Goal: Transaction & Acquisition: Subscribe to service/newsletter

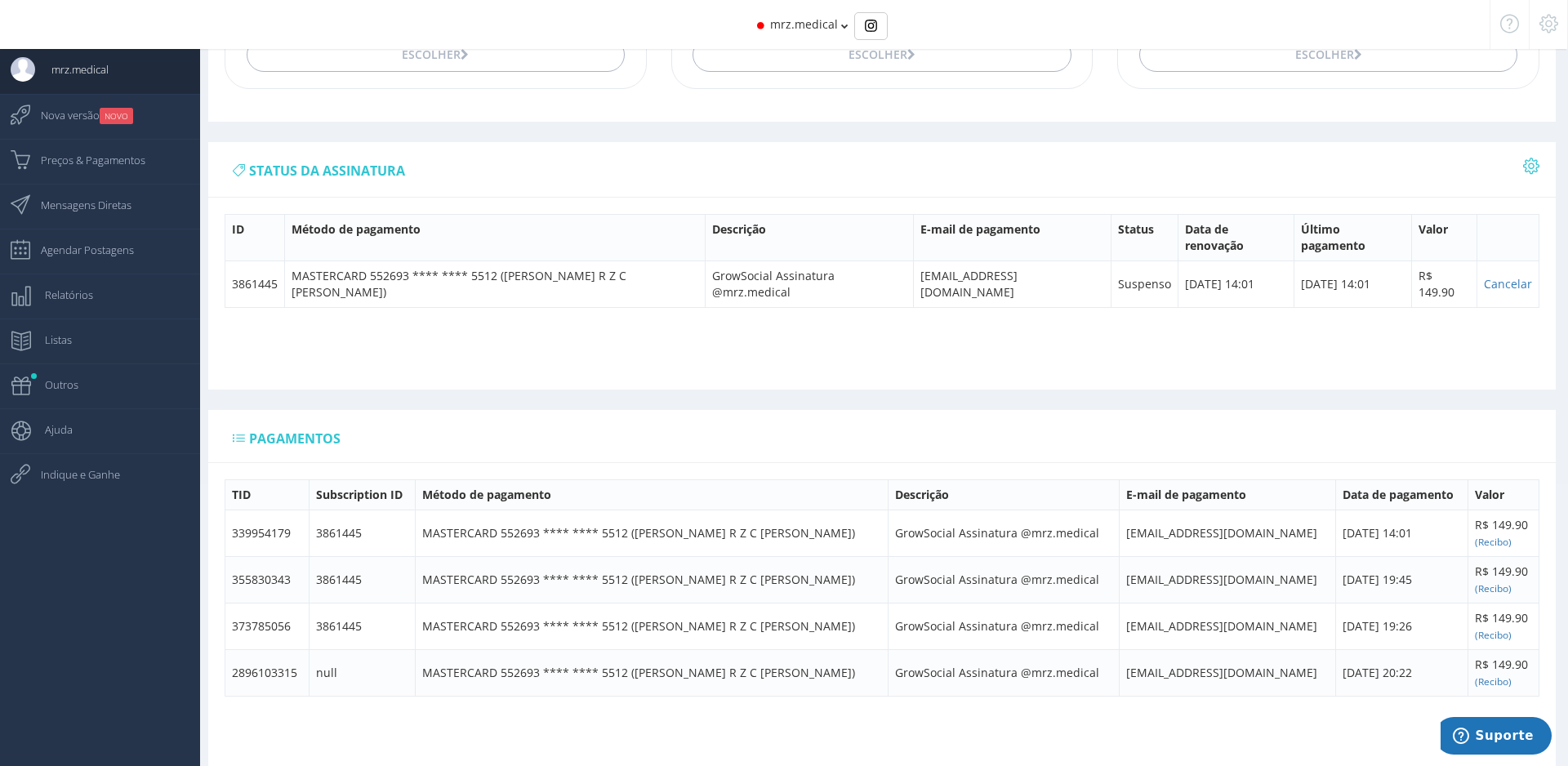
scroll to position [220, 0]
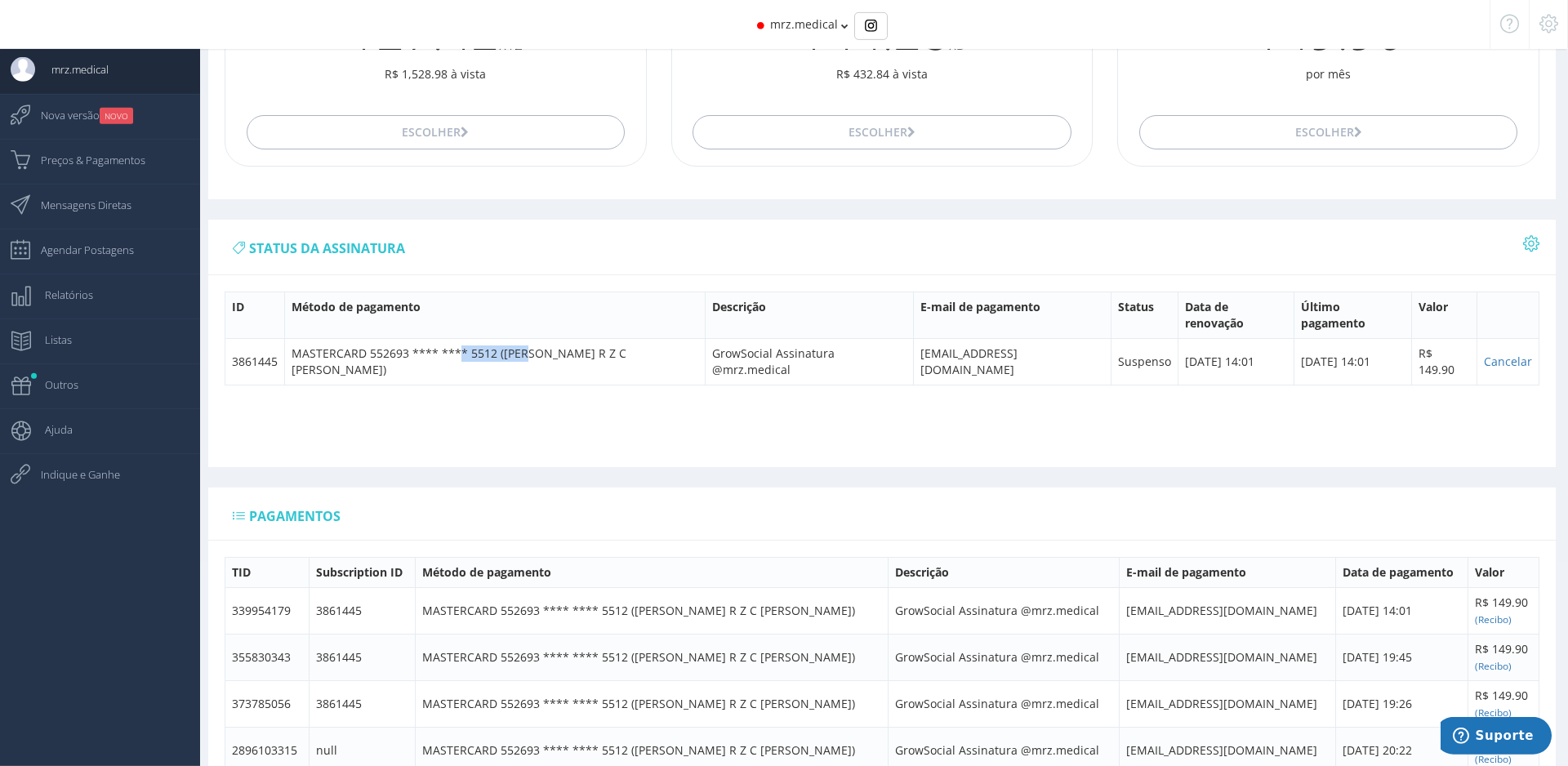
drag, startPoint x: 464, startPoint y: 343, endPoint x: 361, endPoint y: 364, distance: 105.1
click at [531, 342] on td "MASTERCARD 552693 **** **** 5512 ([PERSON_NAME] R Z C [PERSON_NAME])" at bounding box center [496, 361] width 420 height 46
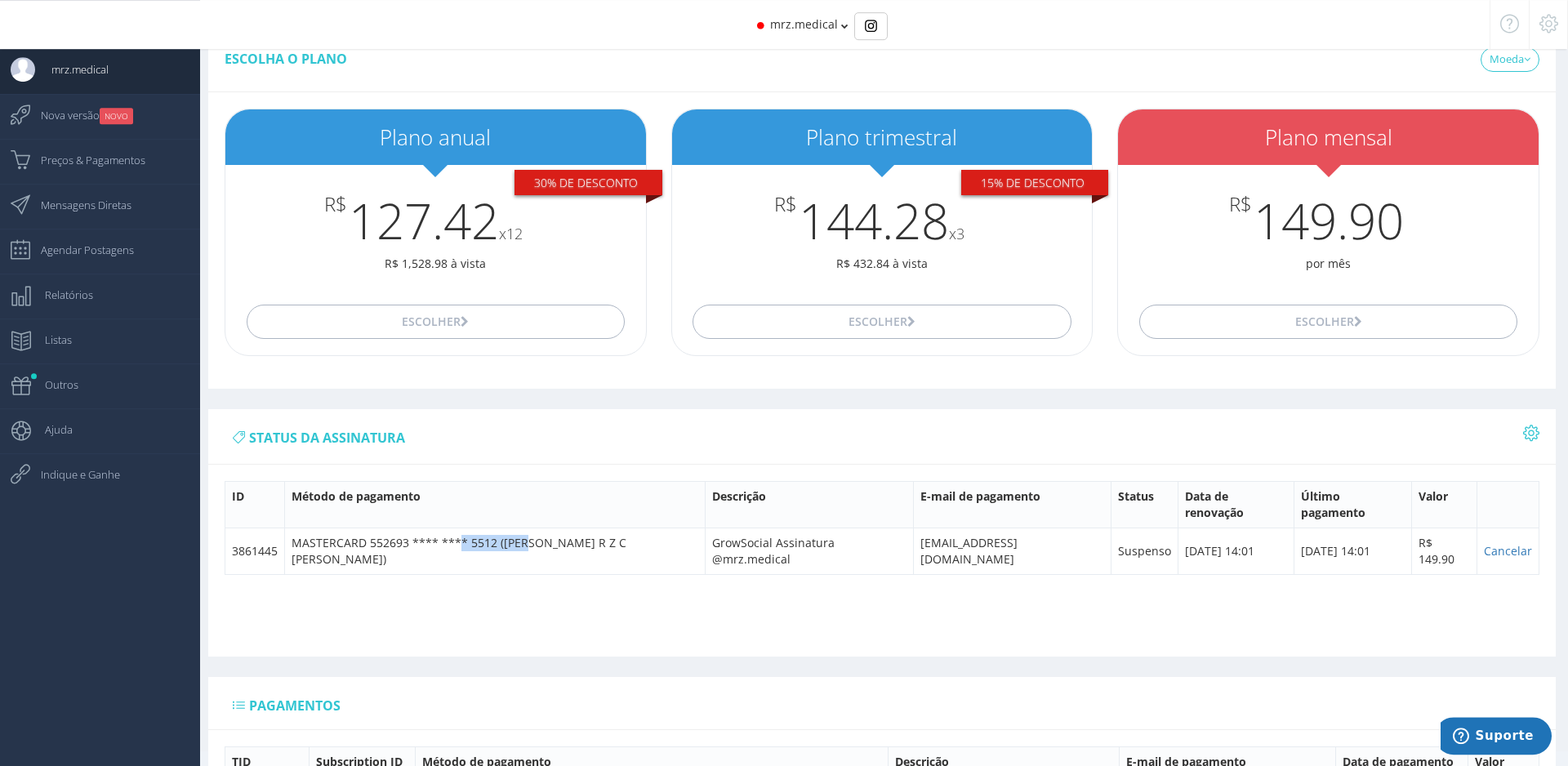
scroll to position [0, 0]
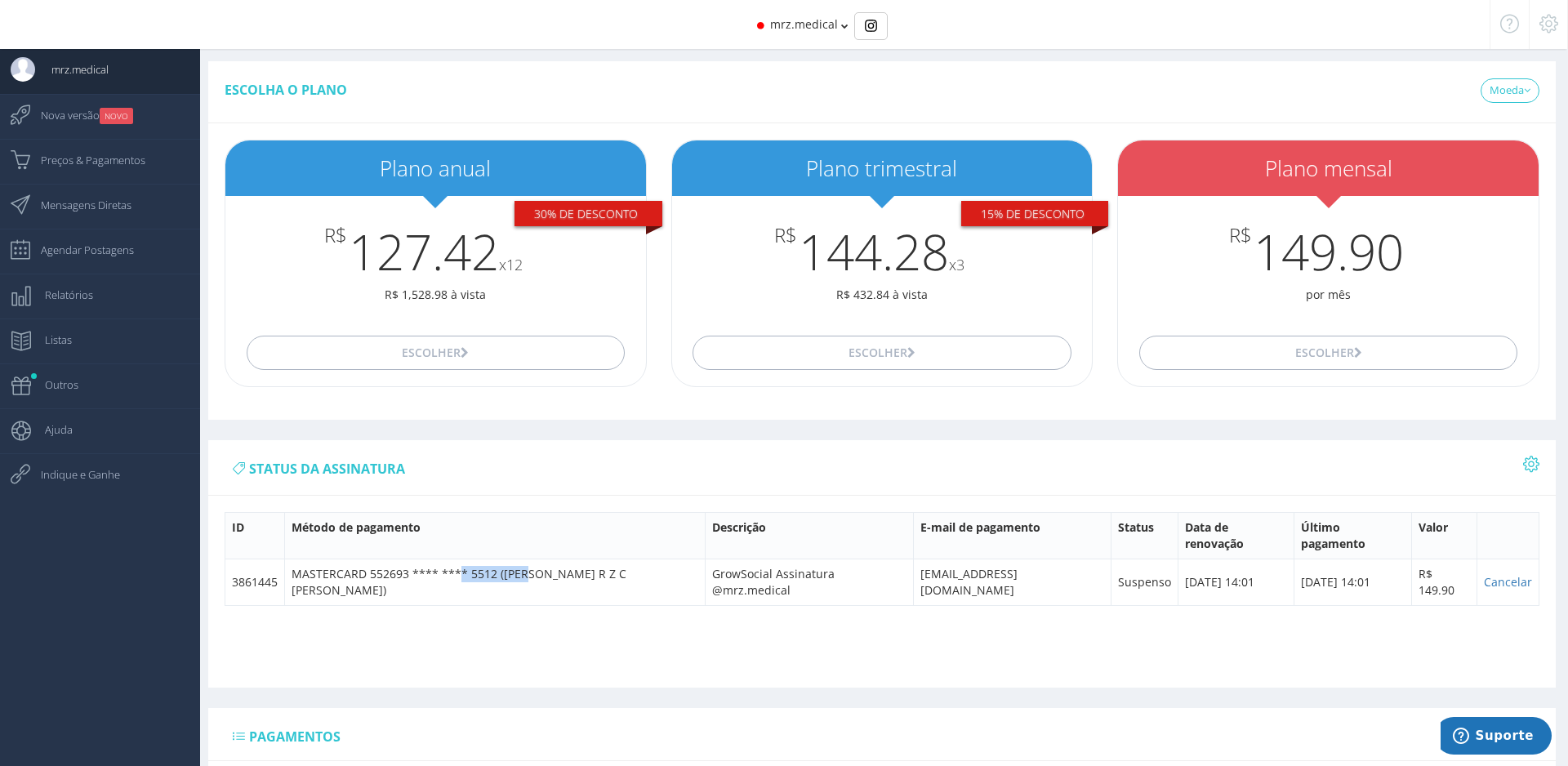
click at [844, 28] on icon at bounding box center [845, 26] width 8 height 11
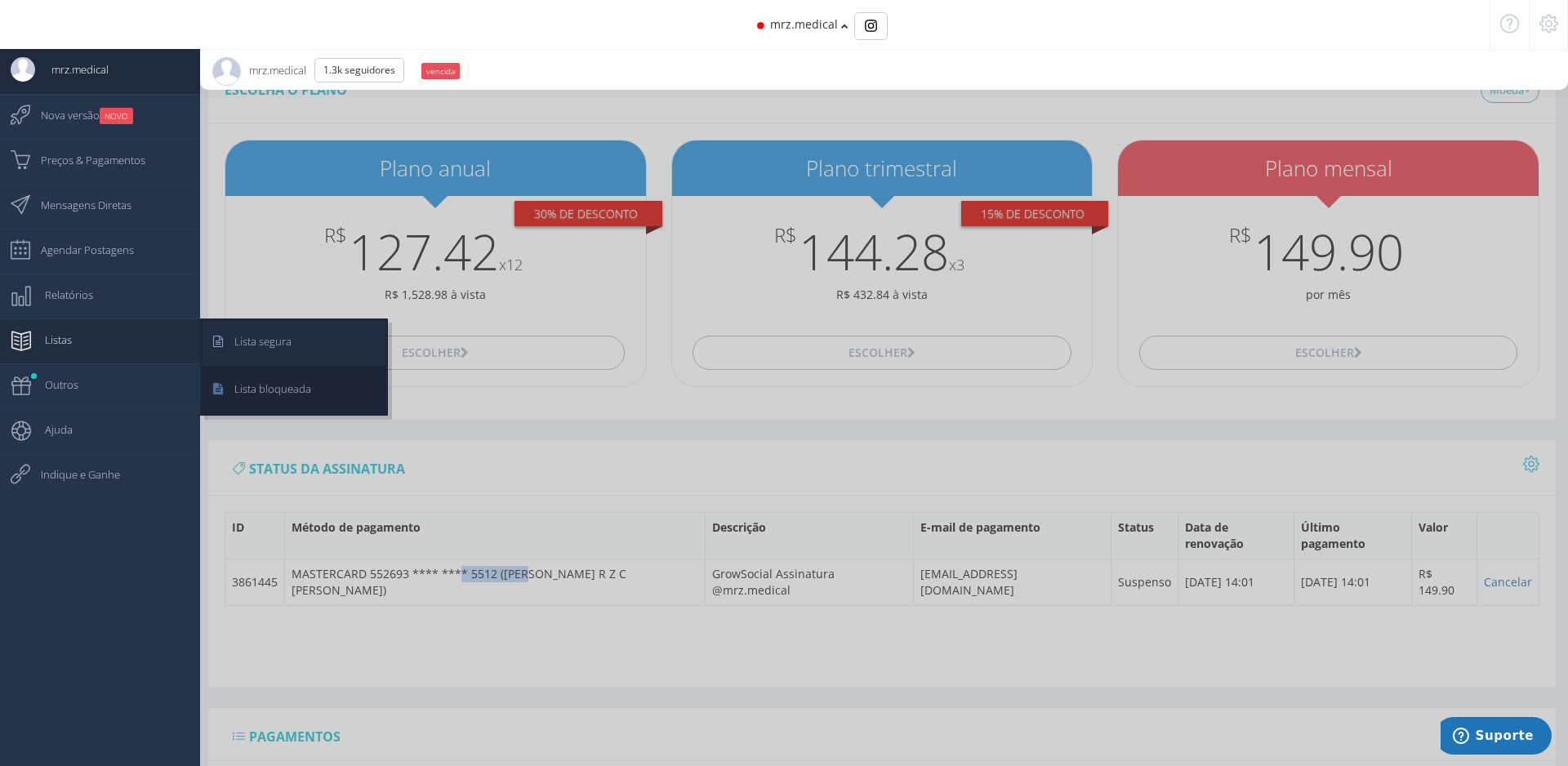
click at [279, 352] on span "Lista segura" at bounding box center [254, 341] width 74 height 41
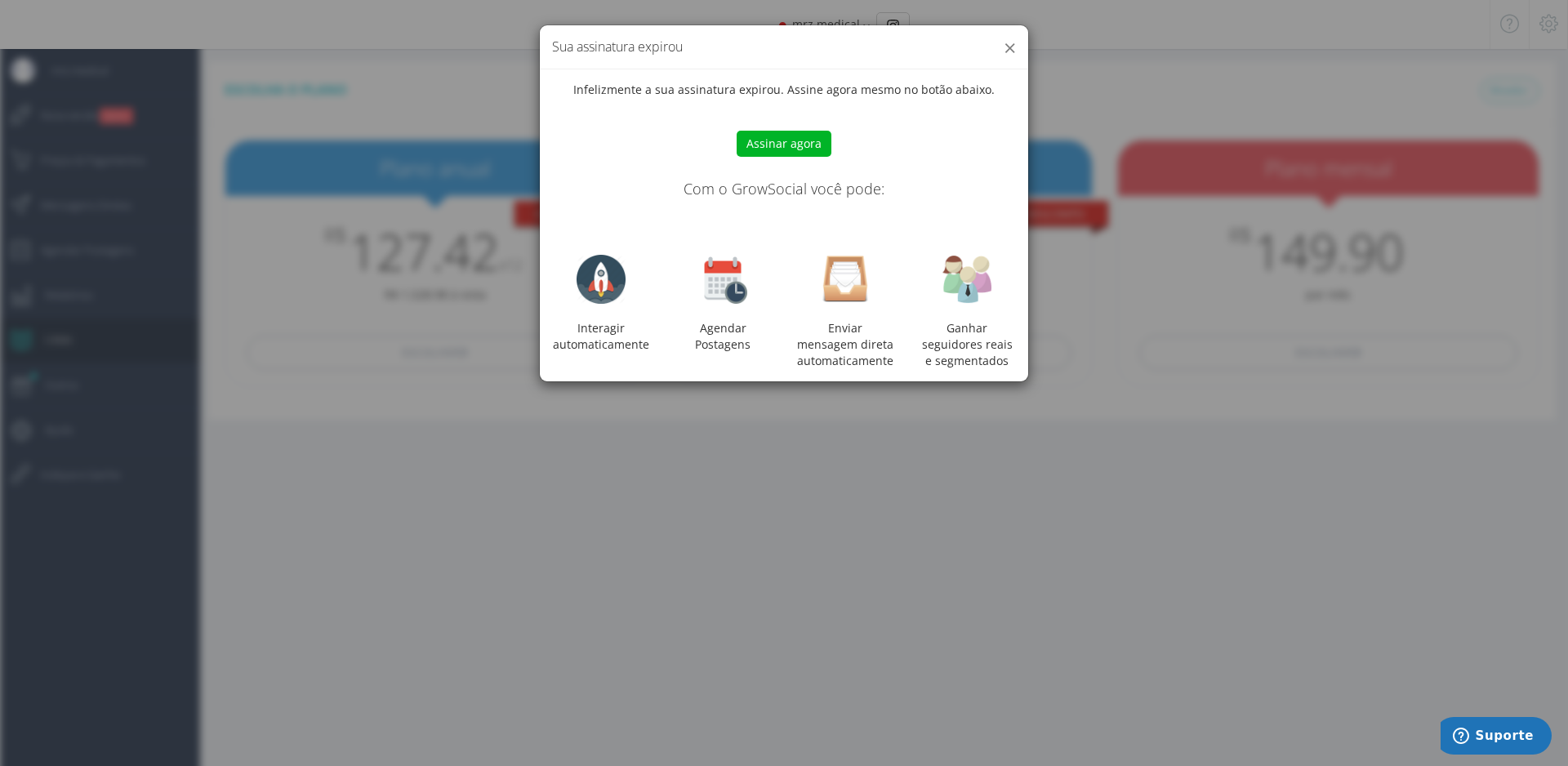
drag, startPoint x: 1007, startPoint y: 51, endPoint x: 741, endPoint y: 155, distance: 285.6
click at [1006, 51] on button "×" at bounding box center [1009, 47] width 12 height 22
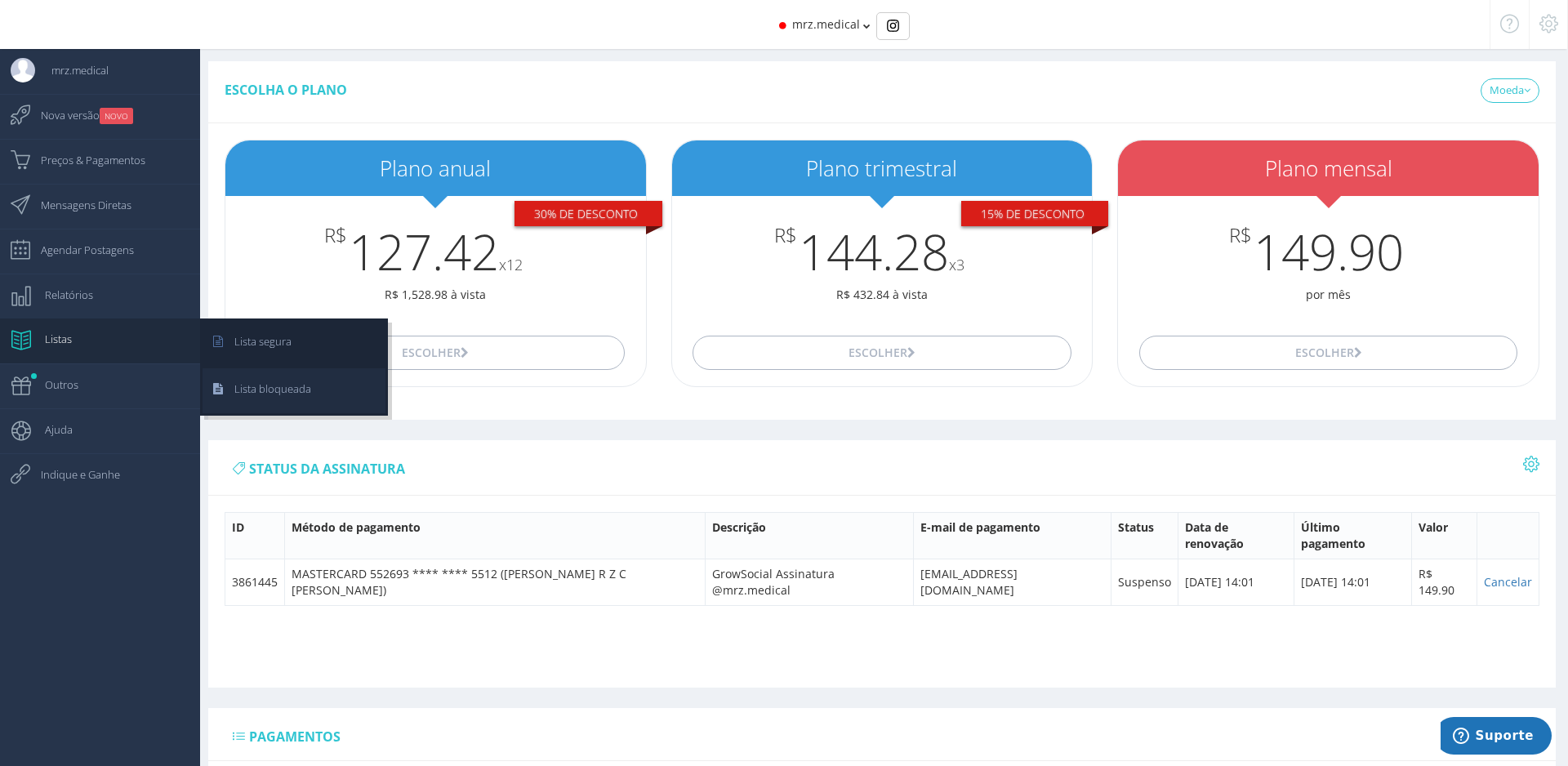
click at [303, 388] on span "Lista bloqueada" at bounding box center [264, 388] width 93 height 41
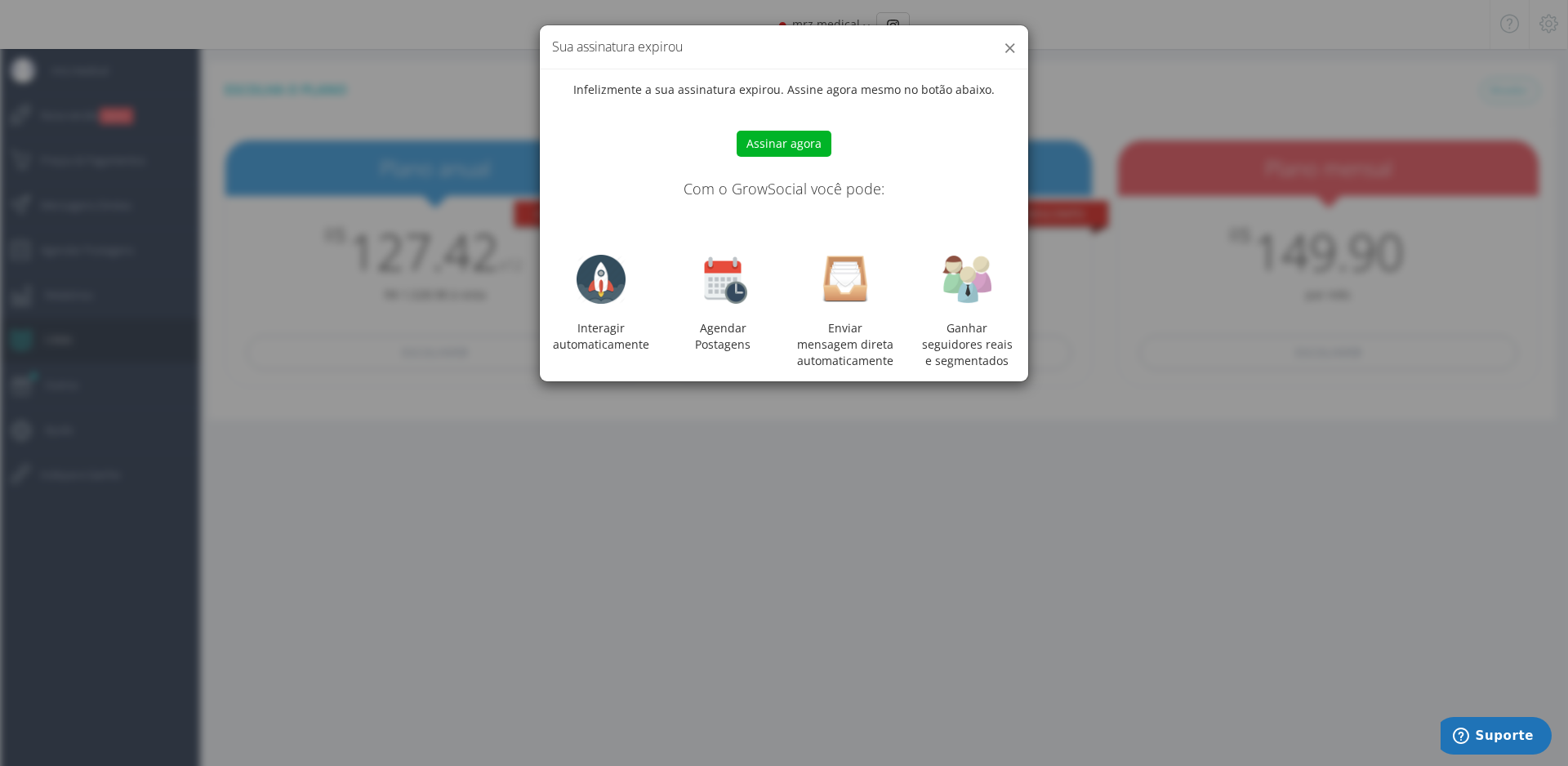
click at [1007, 47] on button "×" at bounding box center [1009, 47] width 12 height 22
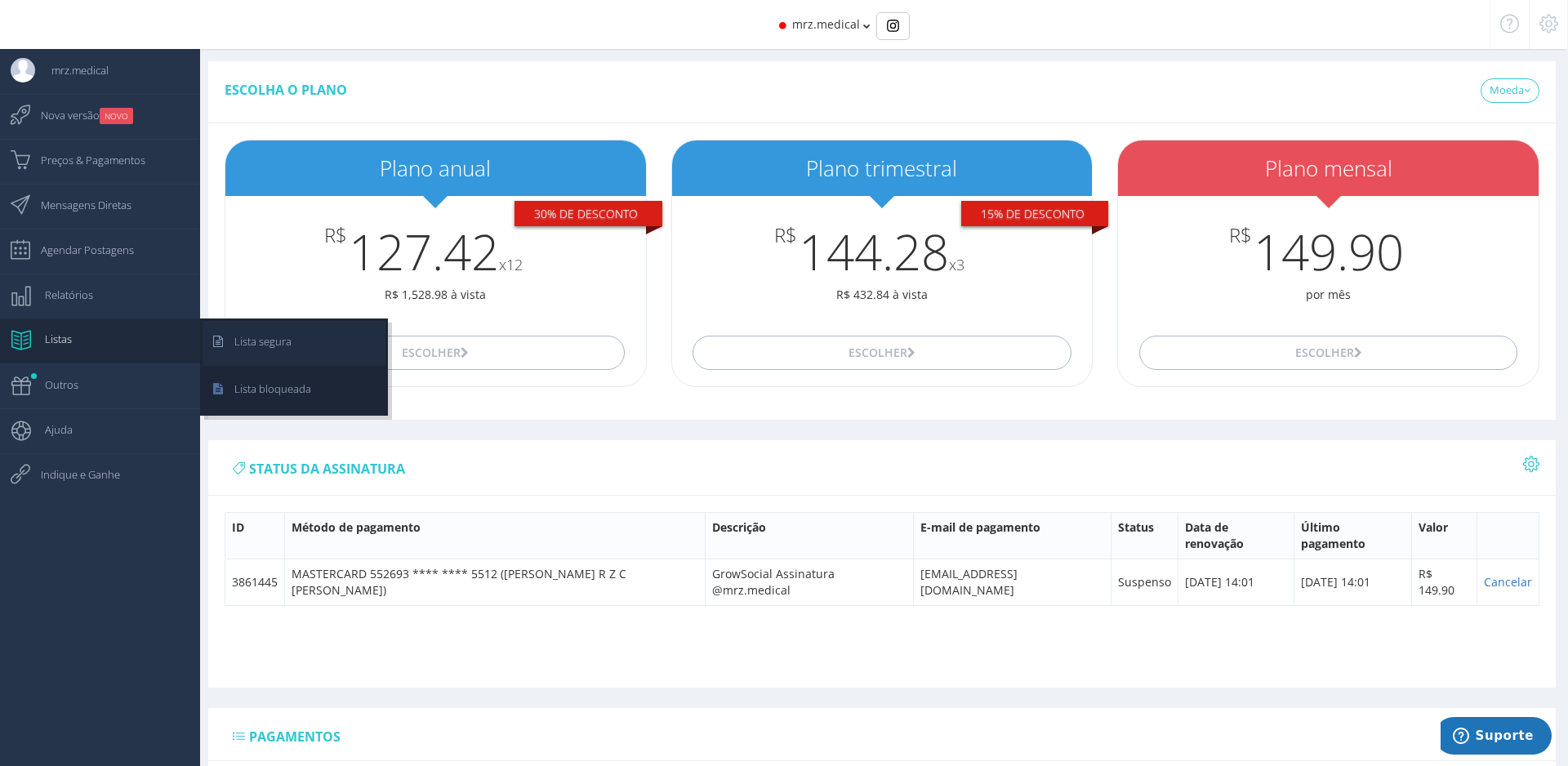
click at [300, 342] on link "Lista segura" at bounding box center [294, 344] width 183 height 45
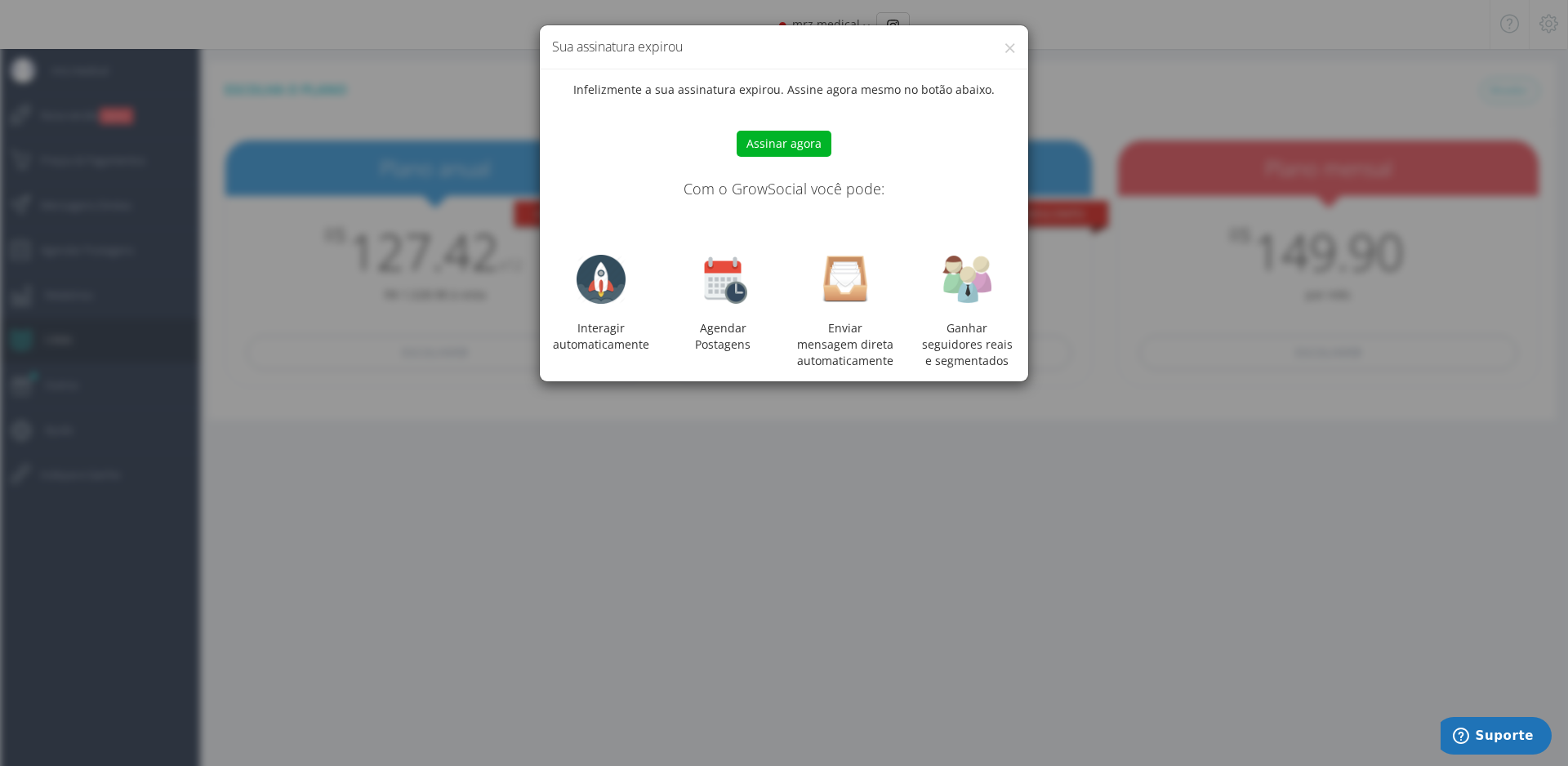
click at [802, 139] on button "Assinar agora" at bounding box center [784, 144] width 95 height 26
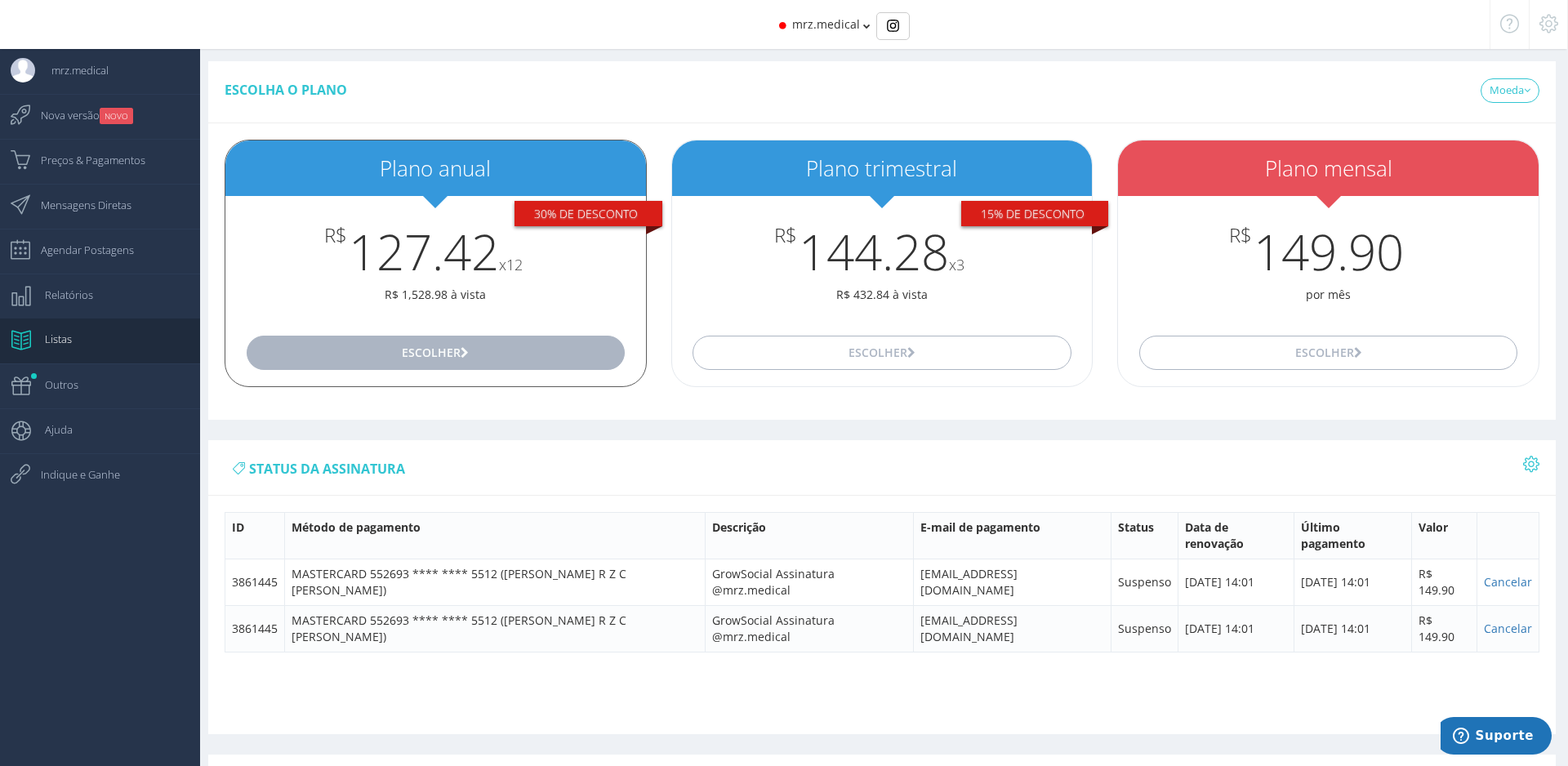
click at [462, 360] on button "Escolher" at bounding box center [435, 352] width 378 height 34
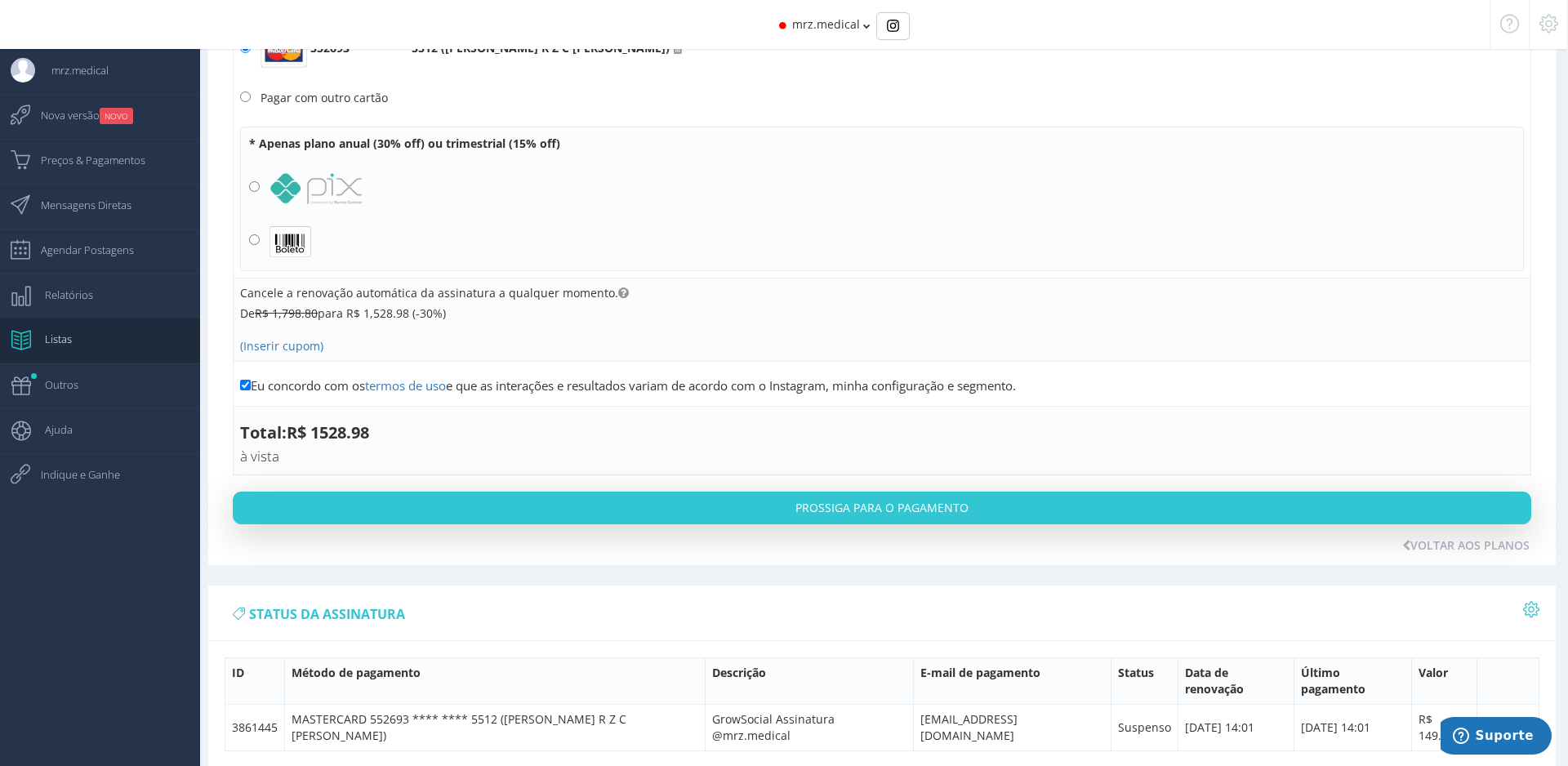
scroll to position [338, 0]
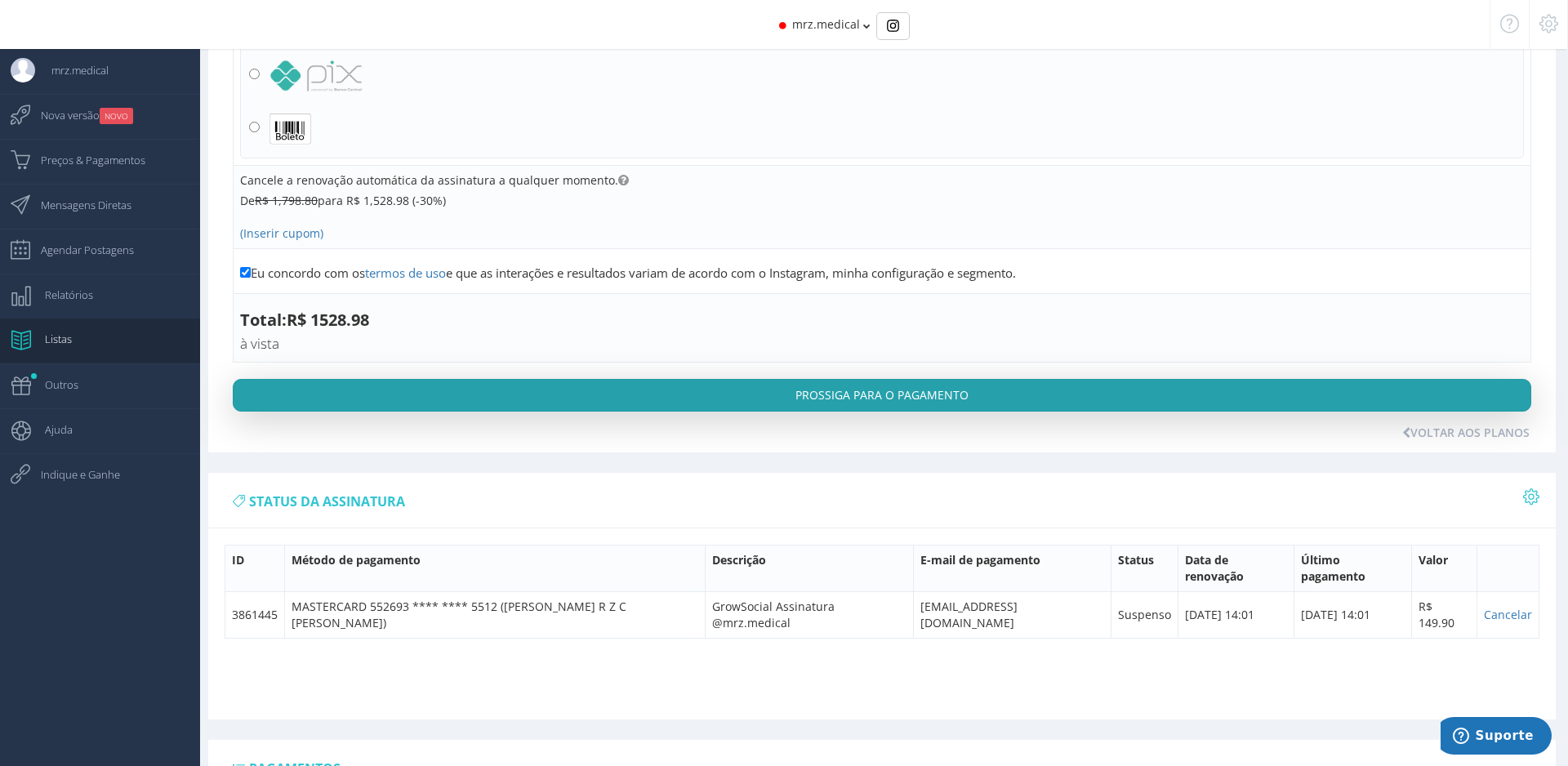
click at [923, 390] on button "Prossiga para o pagamento" at bounding box center [882, 395] width 1298 height 33
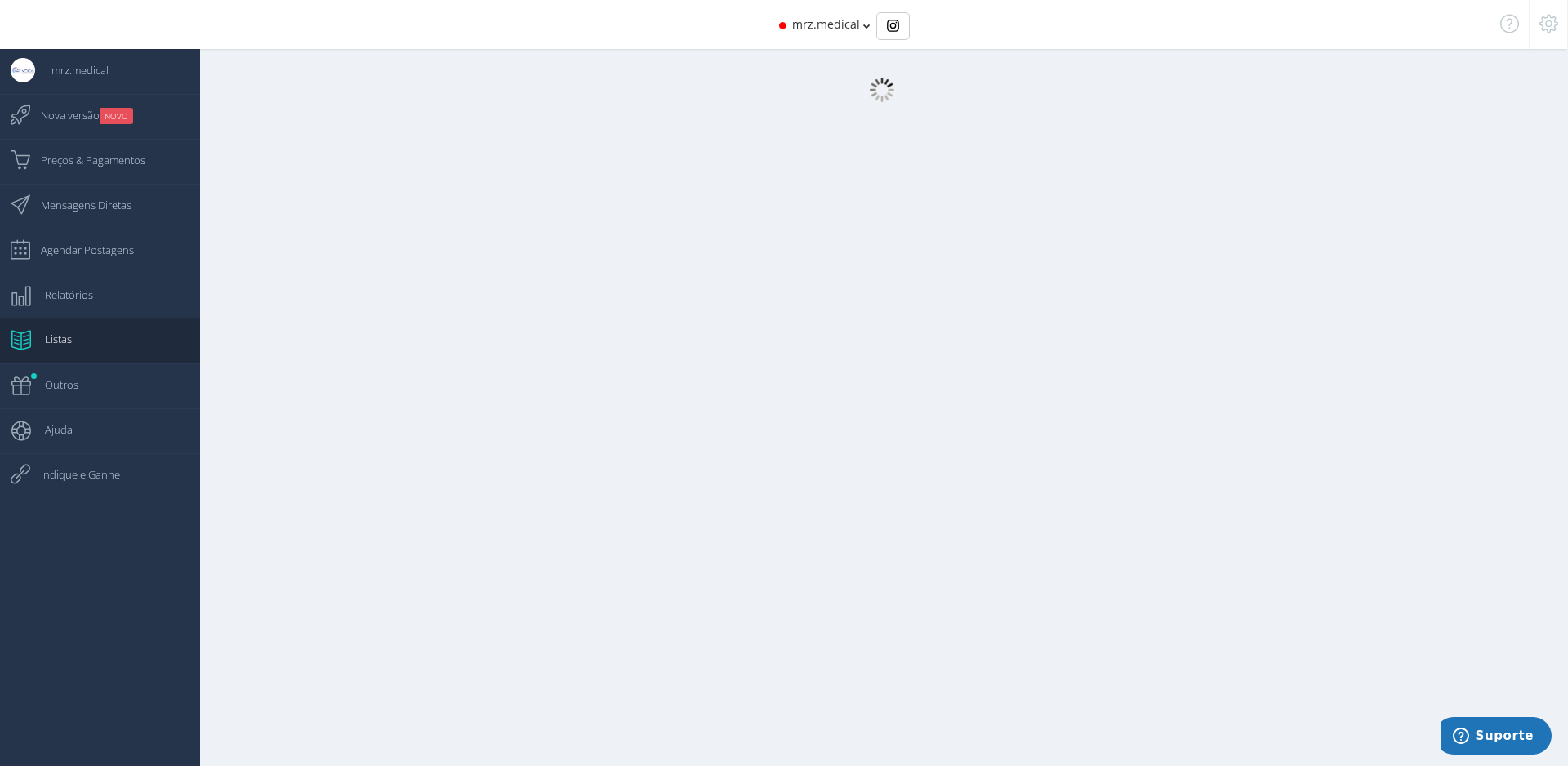
scroll to position [16, 0]
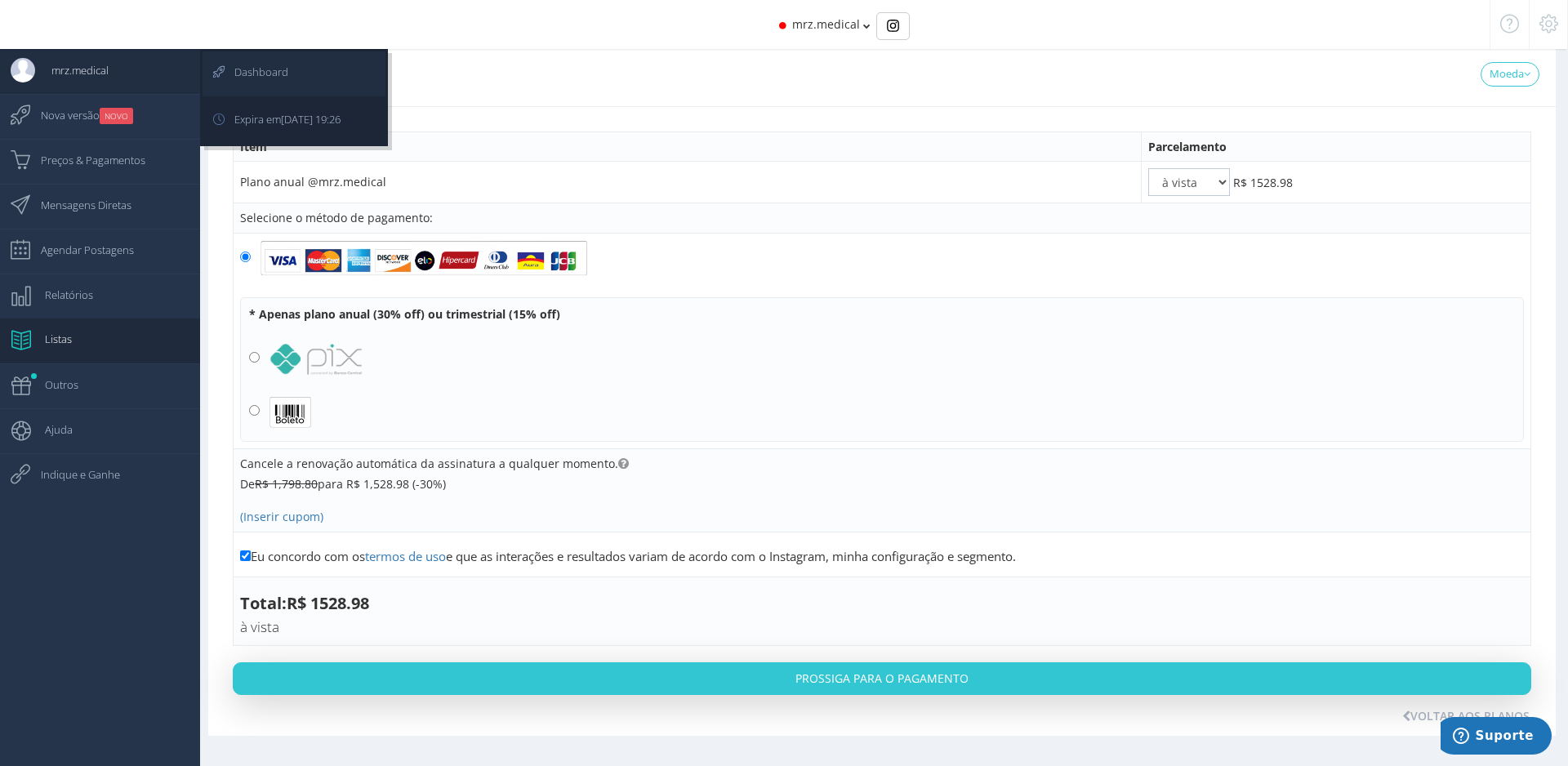
click at [229, 74] on span "Dashboard" at bounding box center [253, 72] width 71 height 41
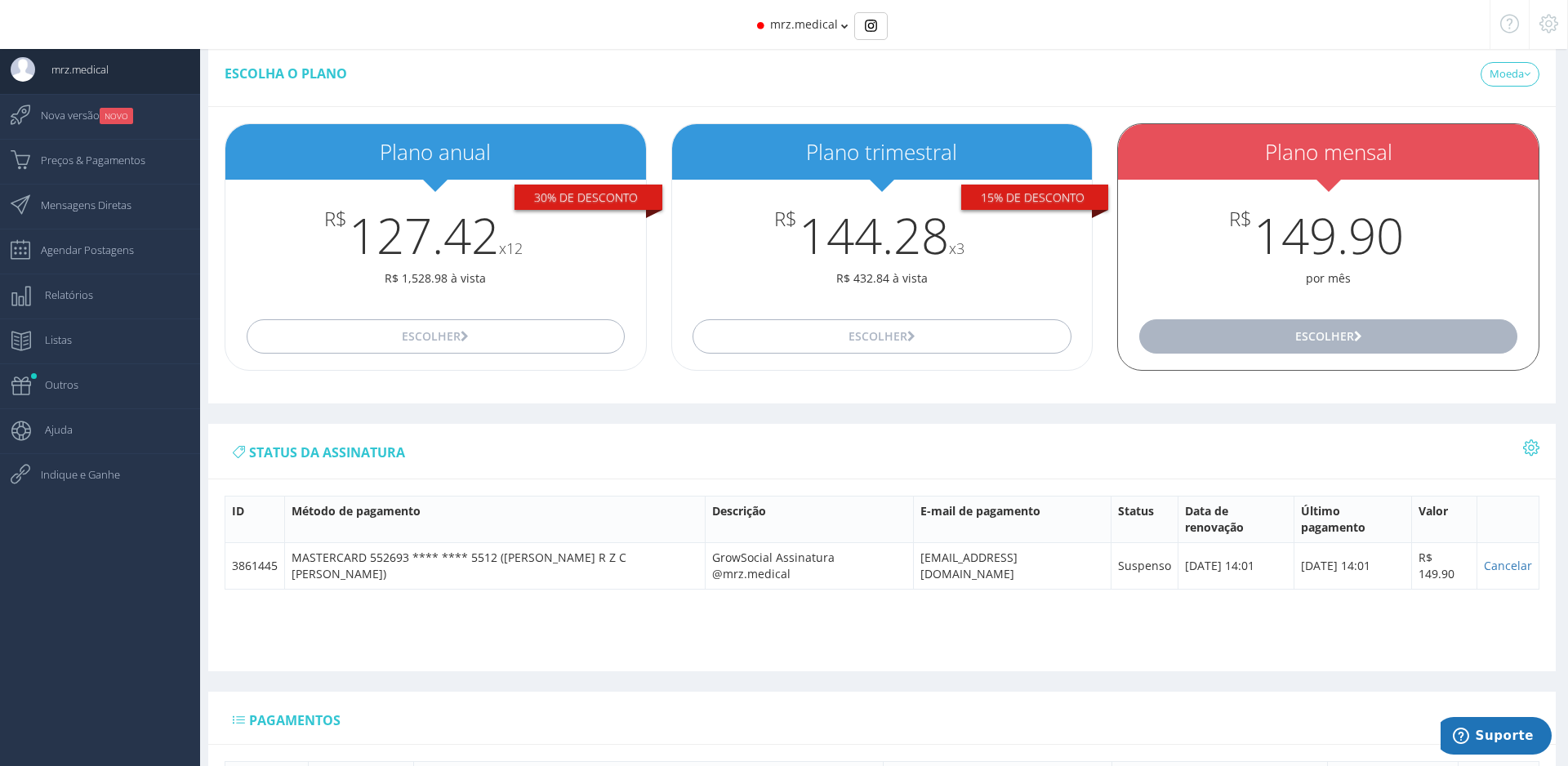
click at [1378, 340] on button "Escolher" at bounding box center [1328, 336] width 378 height 34
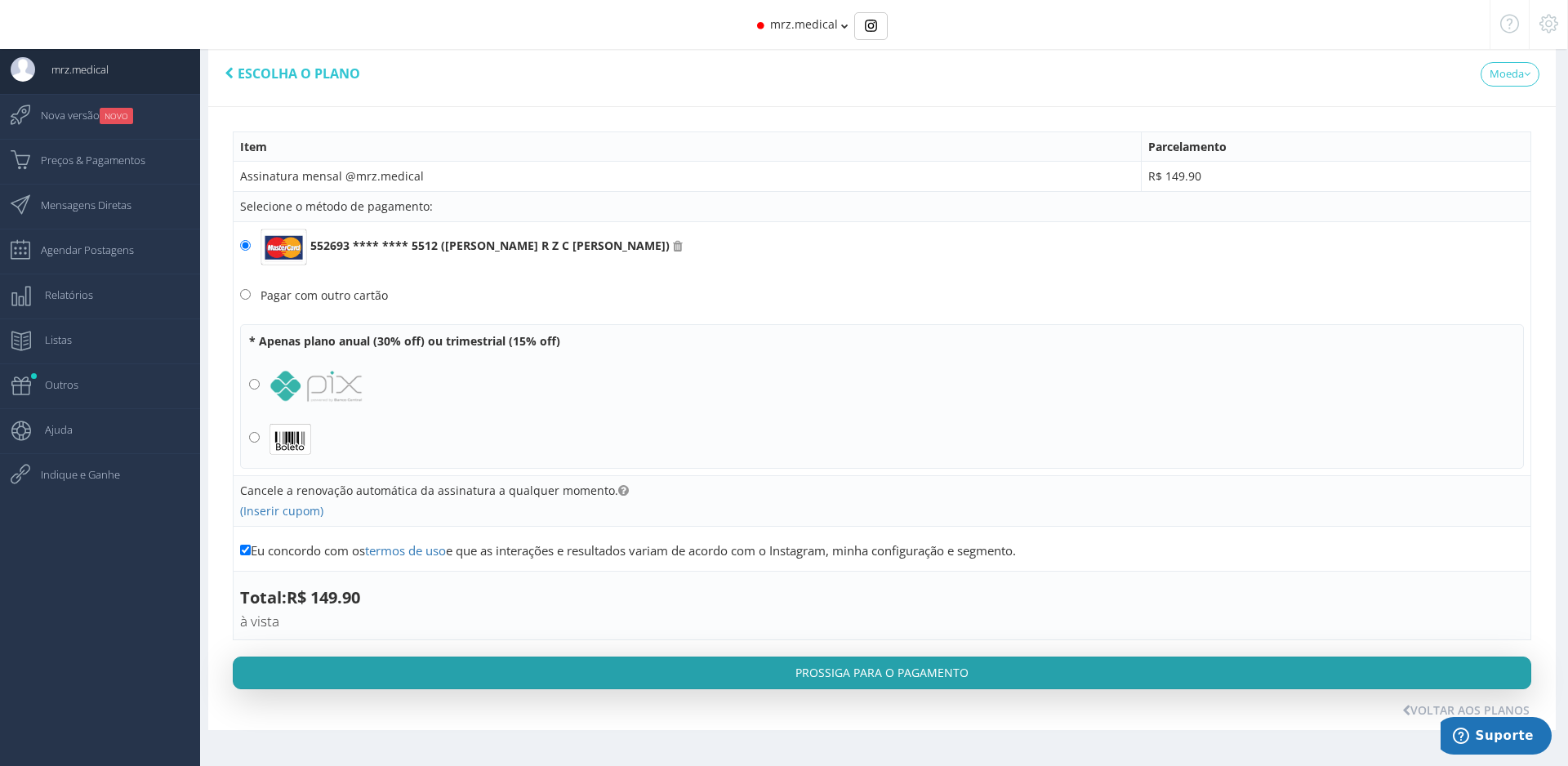
click at [439, 668] on button "Prossiga para o pagamento" at bounding box center [882, 673] width 1298 height 33
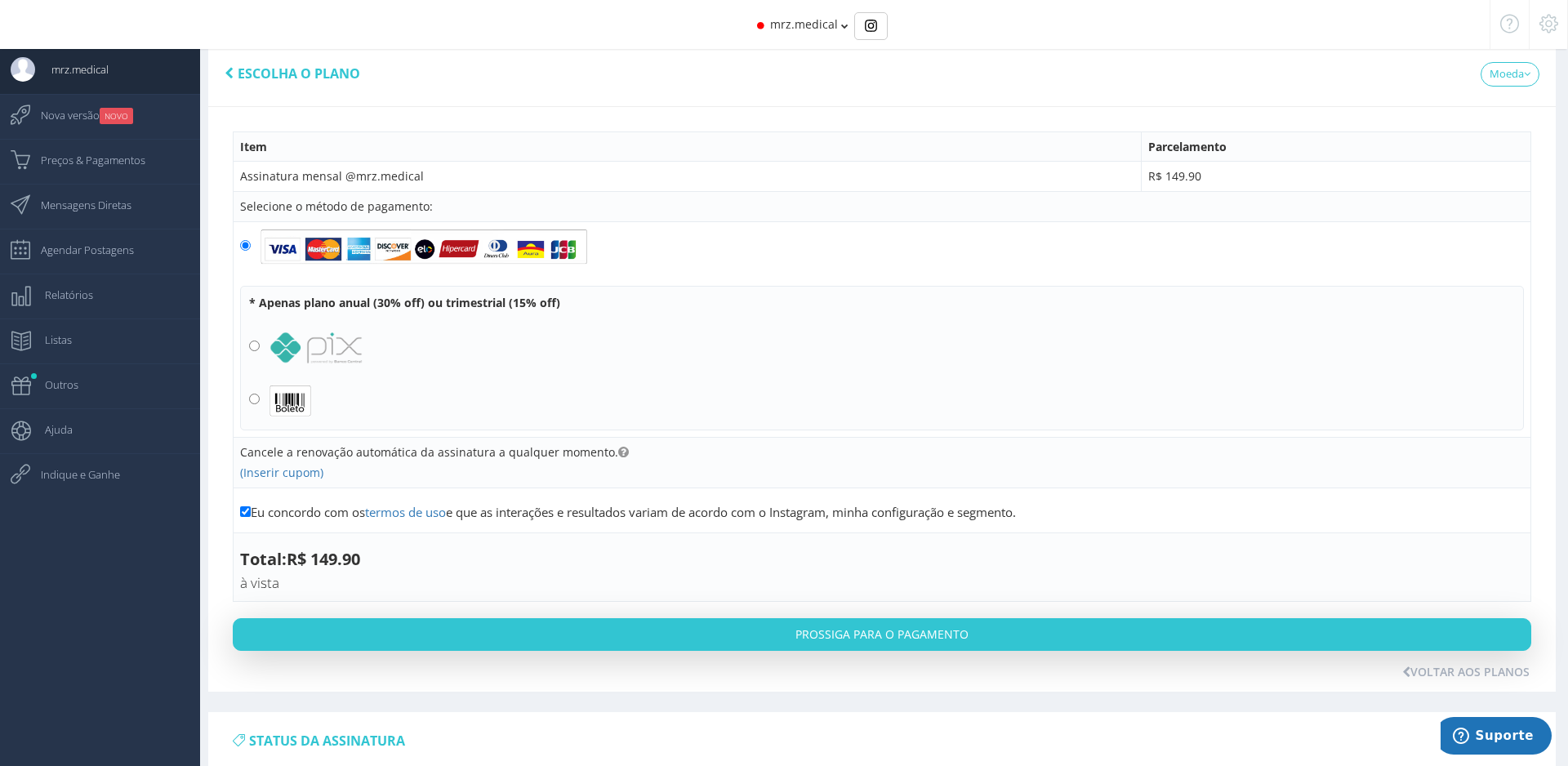
click at [850, 31] on div "mrz.medical" at bounding box center [784, 24] width 1323 height 49
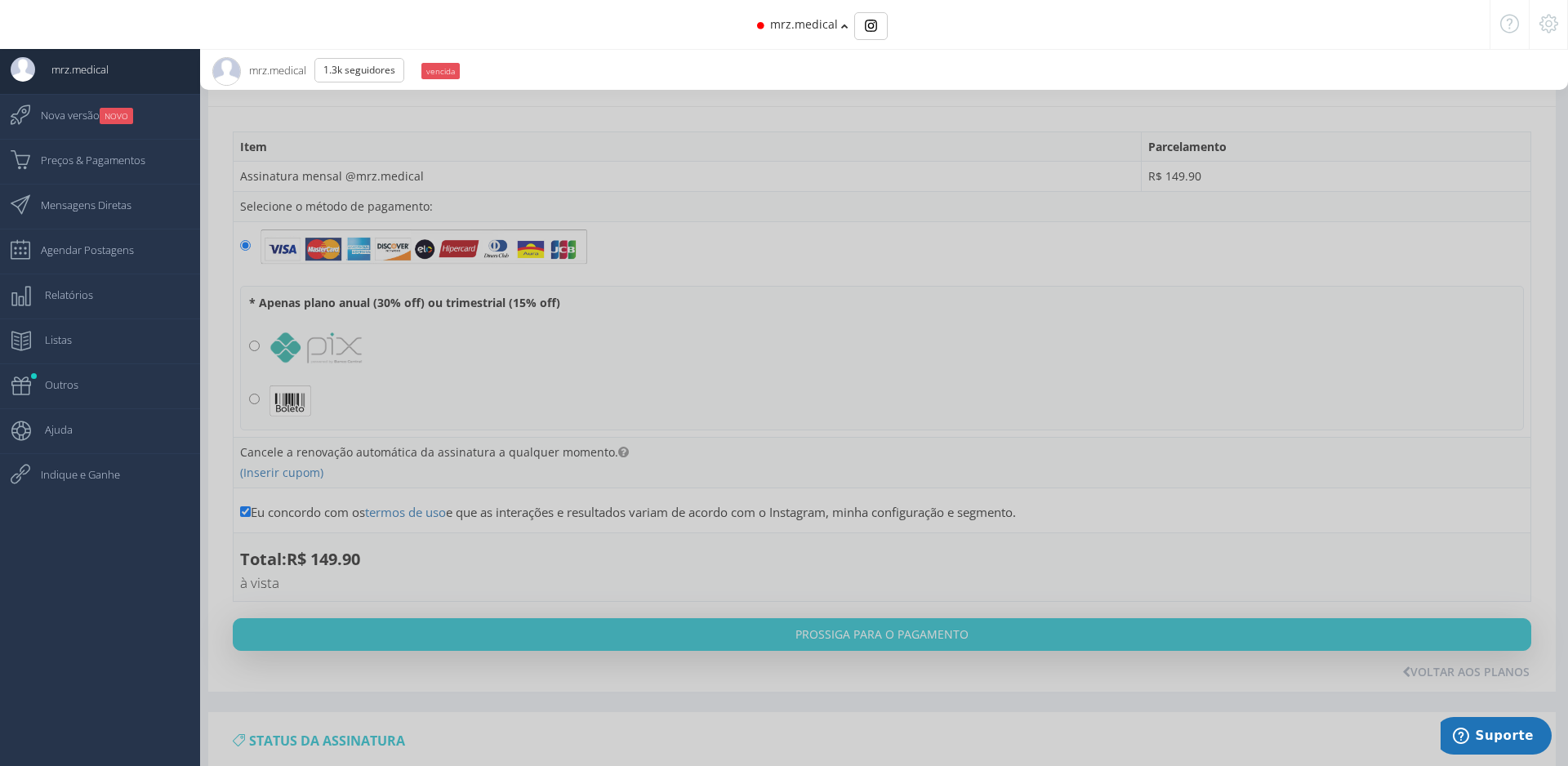
click at [843, 36] on div "mrz.medical" at bounding box center [784, 24] width 1323 height 49
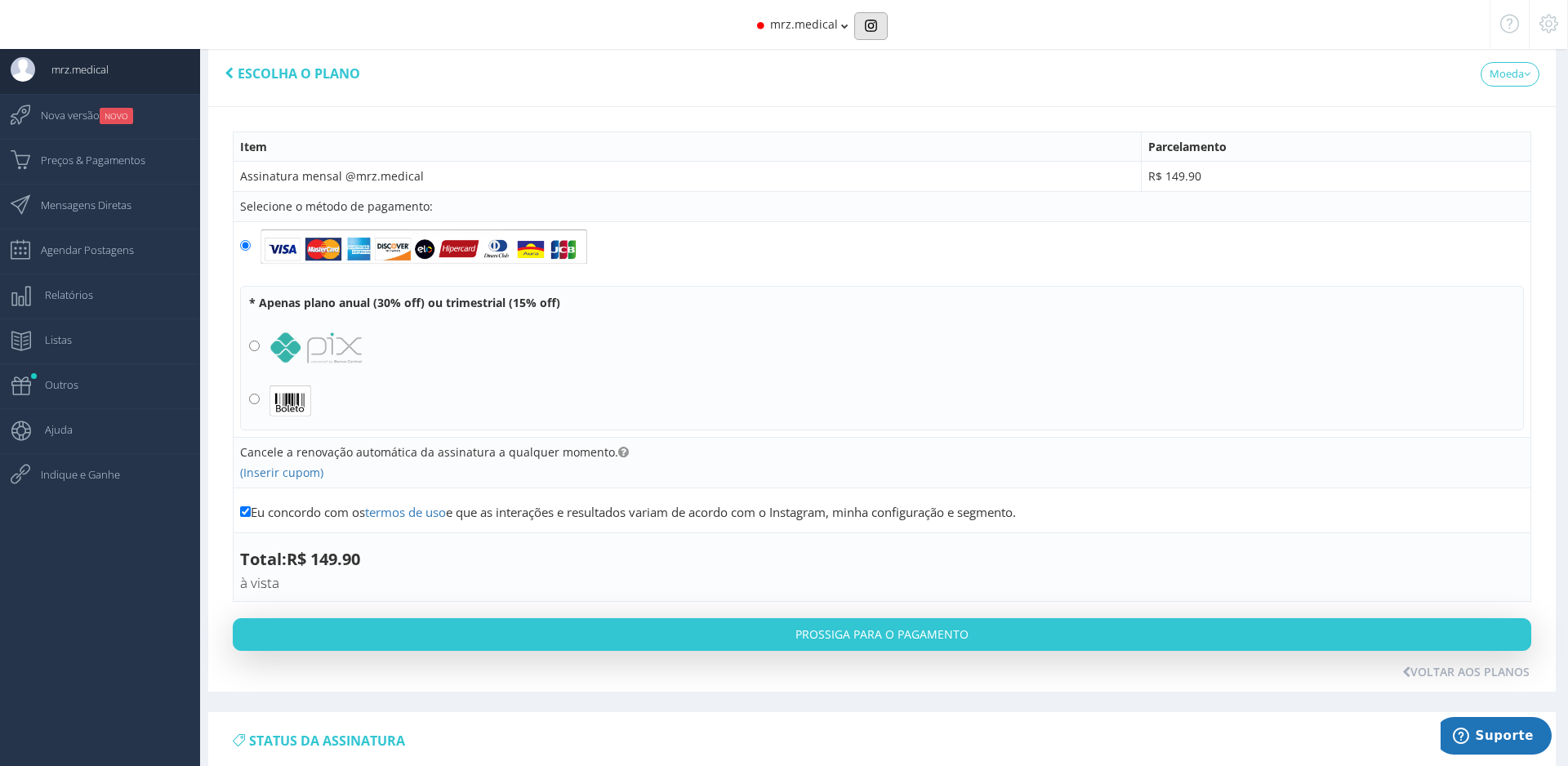
click at [871, 34] on button "Basic example" at bounding box center [872, 25] width 34 height 27
click at [98, 163] on span "Preços & Pagamentos" at bounding box center [85, 159] width 121 height 41
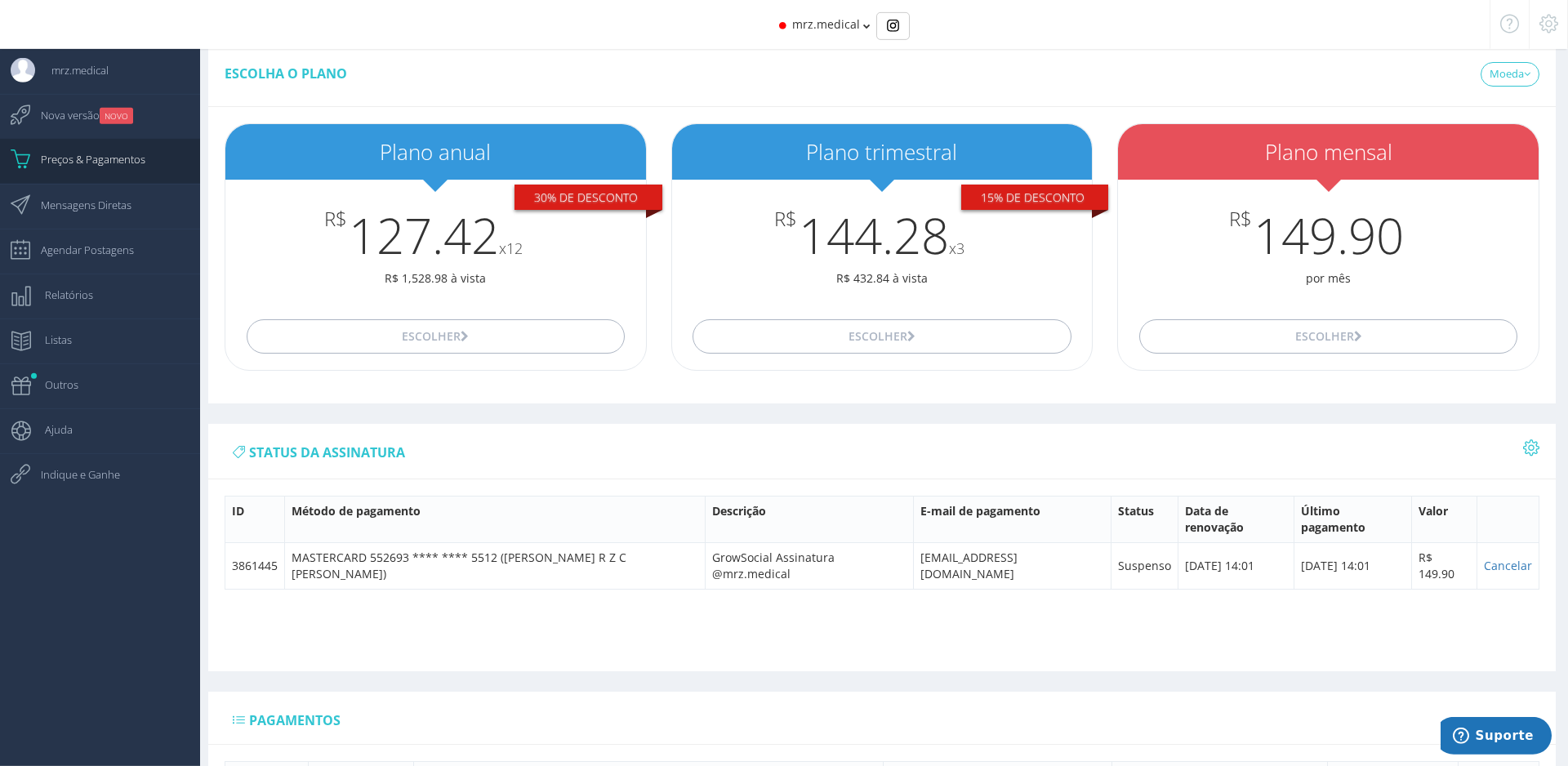
click at [1556, 26] on icon at bounding box center [1549, 24] width 19 height 11
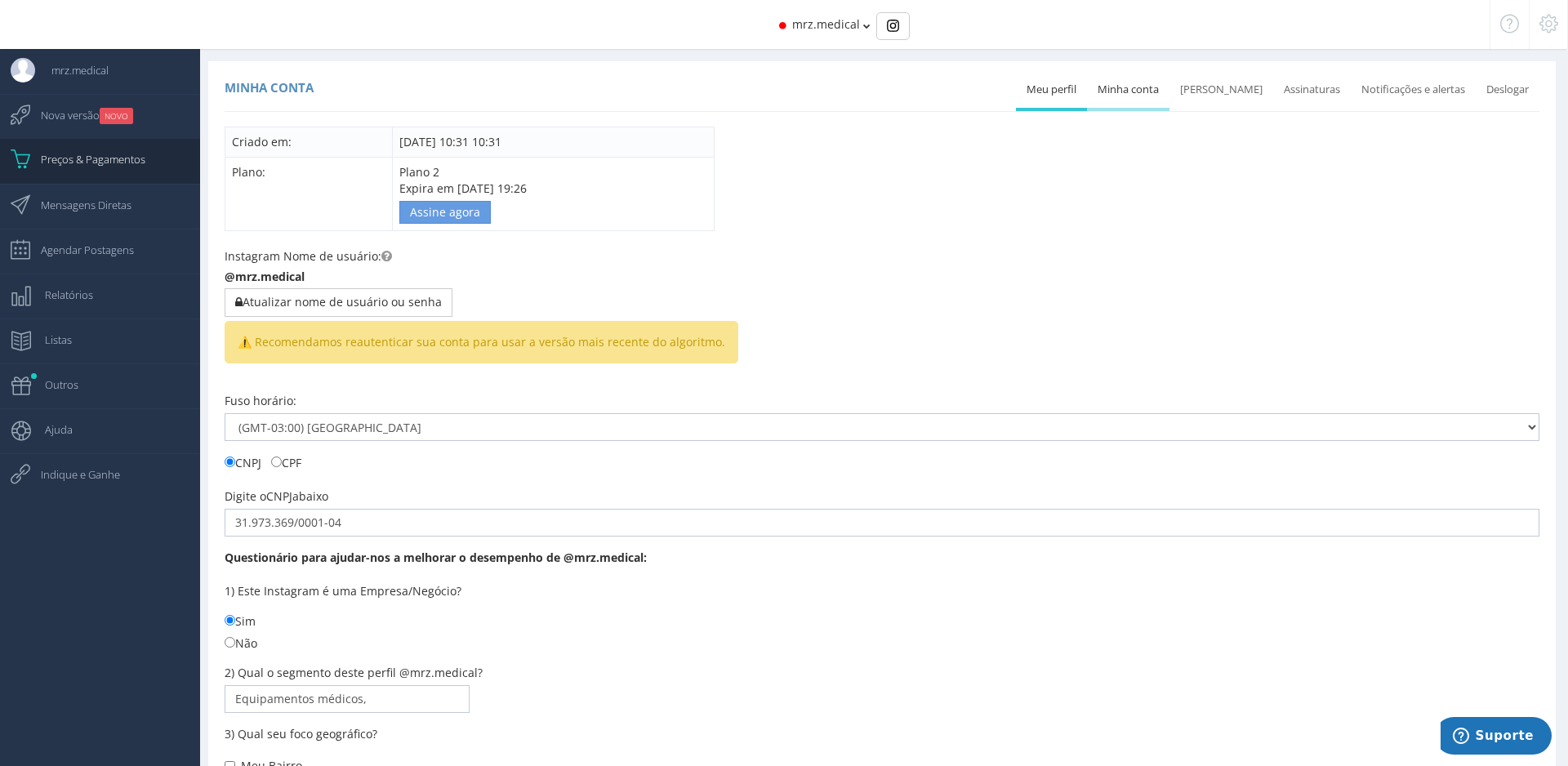
click at [1169, 95] on link "Minha conta" at bounding box center [1129, 90] width 83 height 36
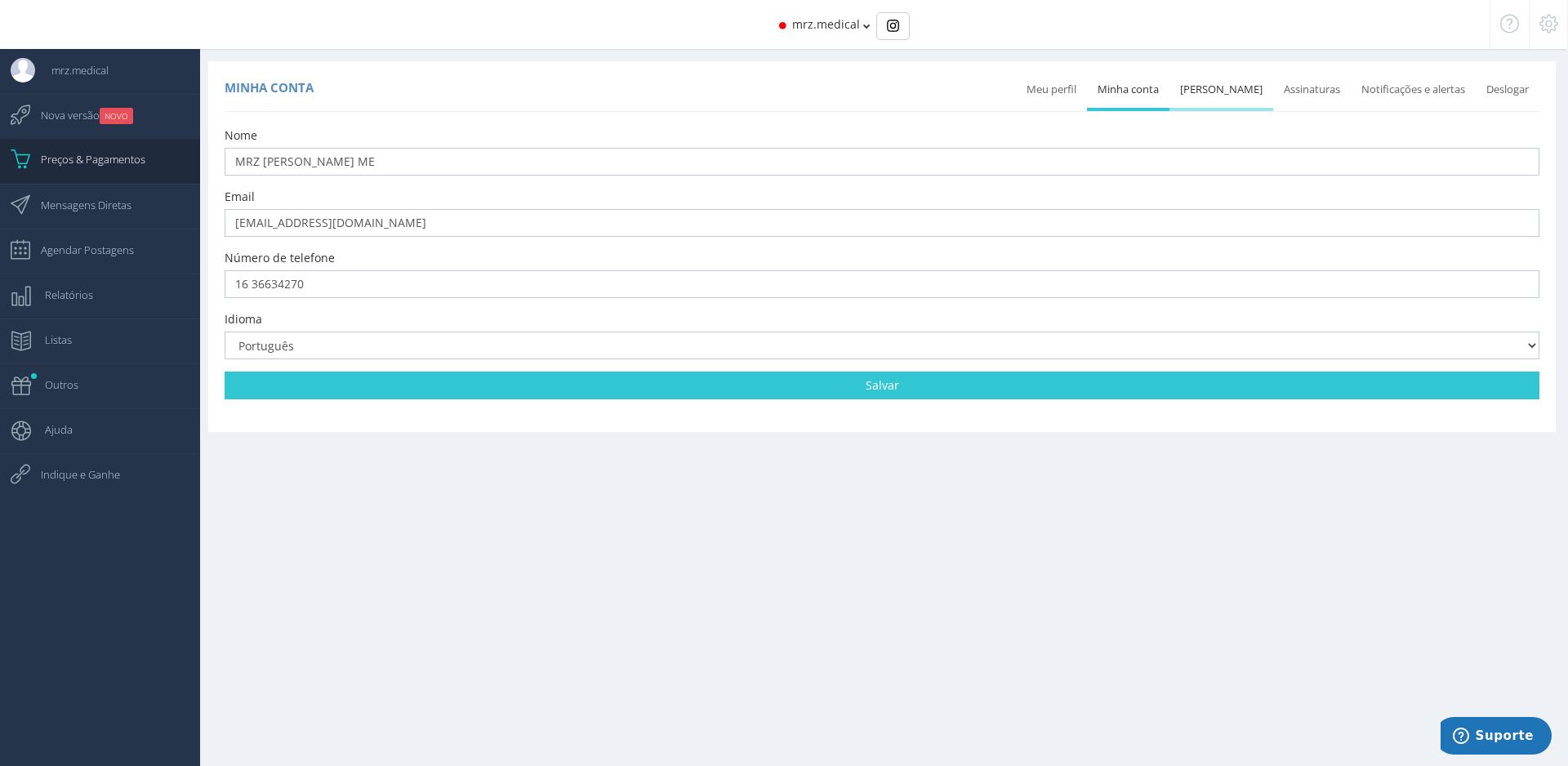
click at [1212, 95] on link "[PERSON_NAME]" at bounding box center [1221, 90] width 104 height 36
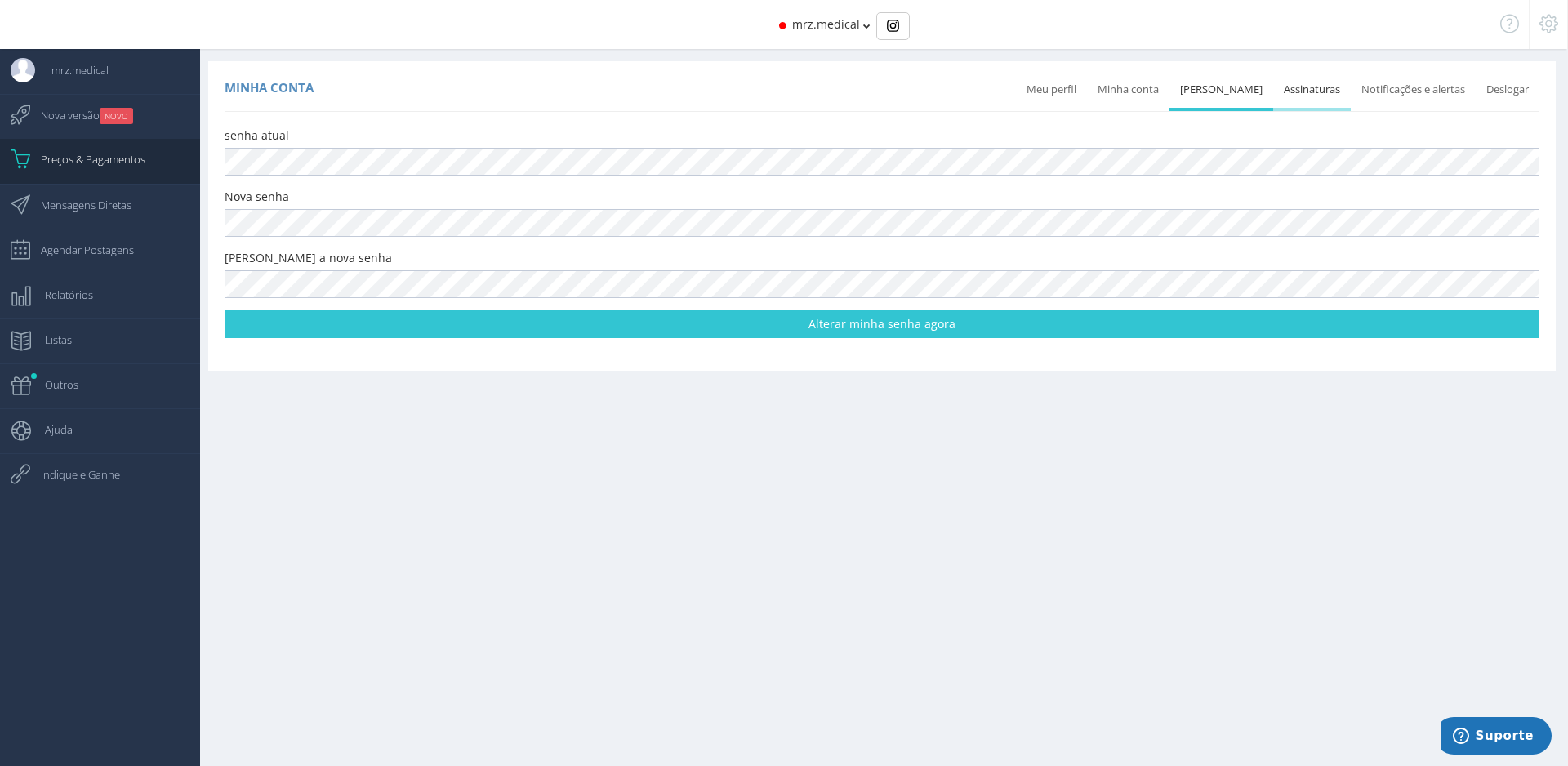
click at [1308, 88] on link "Assinaturas" at bounding box center [1313, 90] width 77 height 36
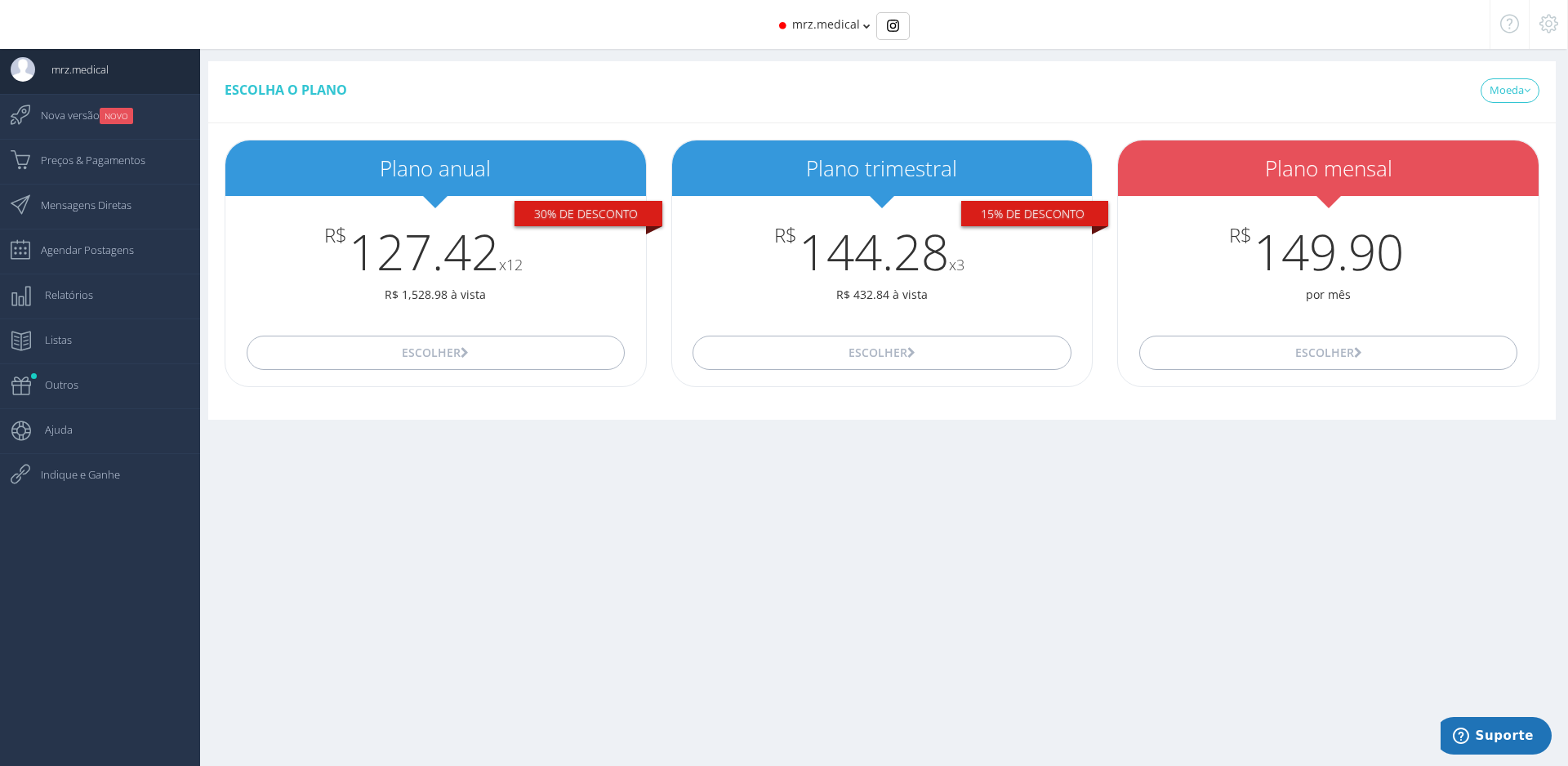
click at [1550, 29] on icon at bounding box center [1549, 24] width 19 height 11
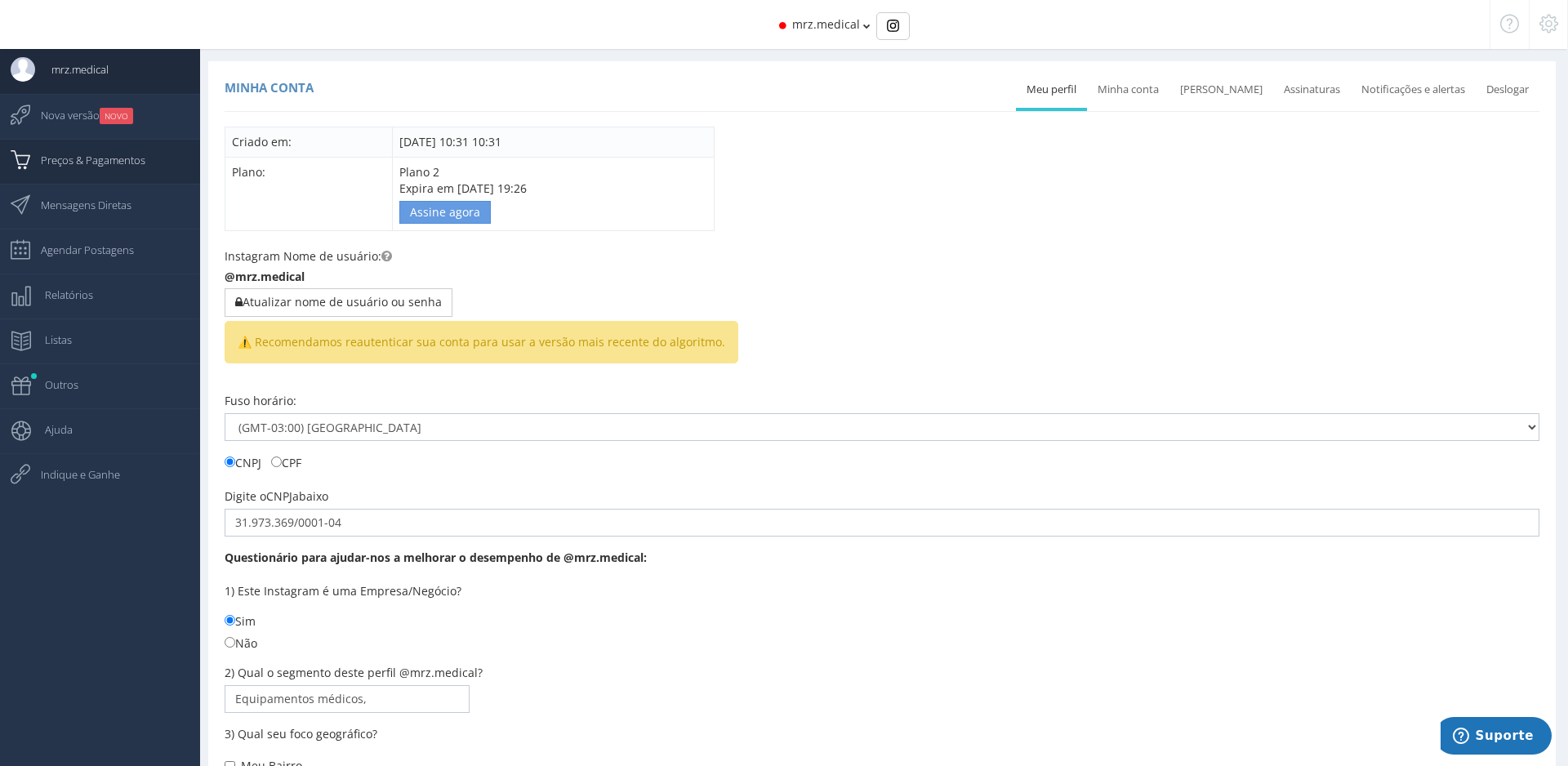
click at [76, 154] on span "Preços & Pagamentos" at bounding box center [85, 159] width 121 height 41
